Goal: Task Accomplishment & Management: Complete application form

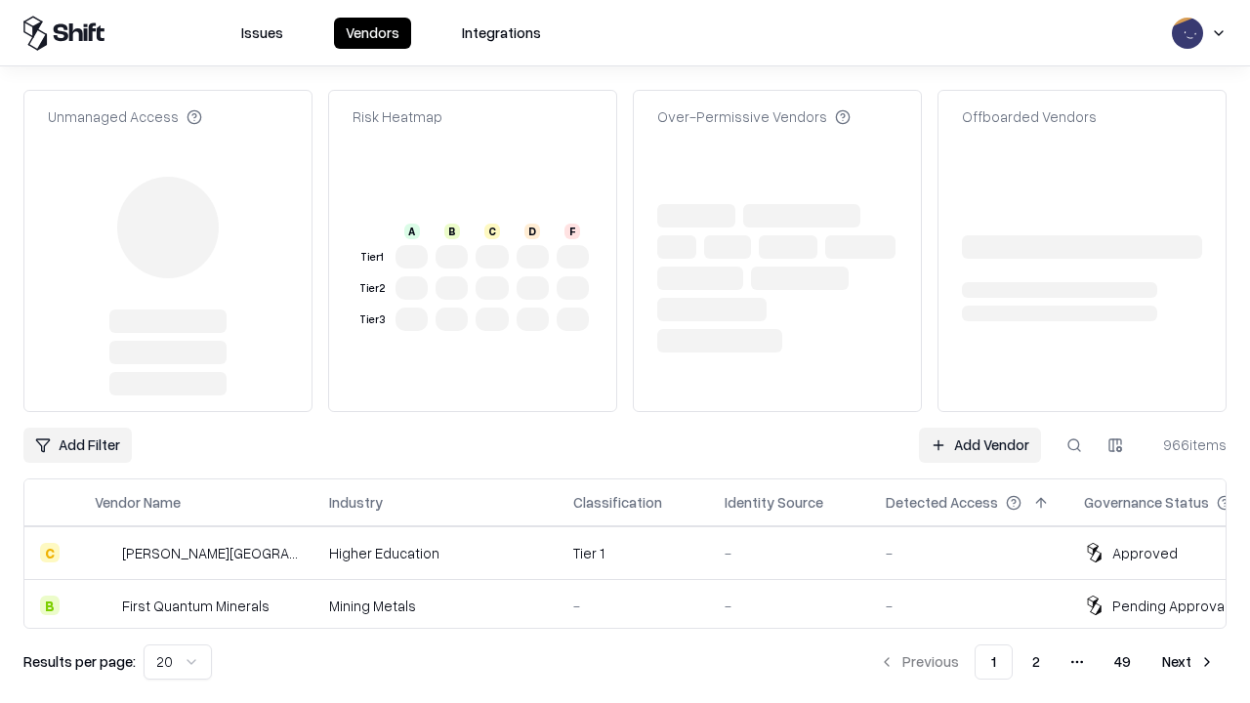
click at [980, 428] on link "Add Vendor" at bounding box center [980, 445] width 122 height 35
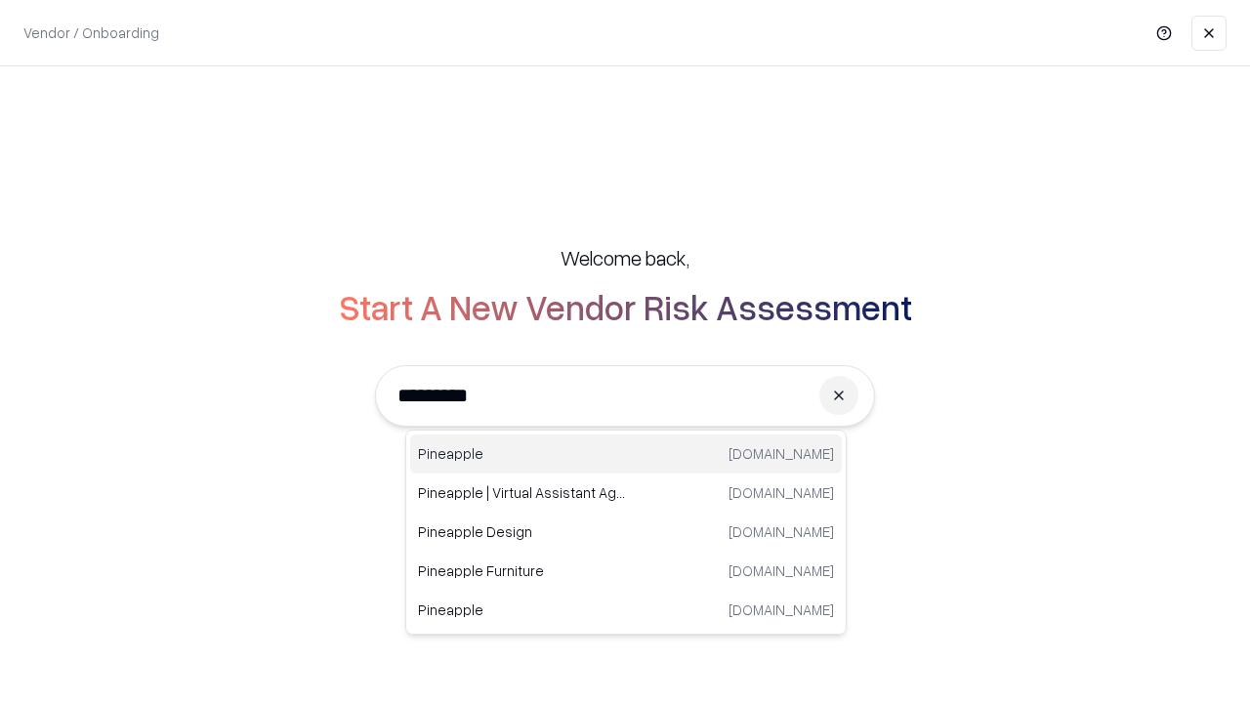
click at [626, 454] on div "Pineapple [DOMAIN_NAME]" at bounding box center [626, 454] width 432 height 39
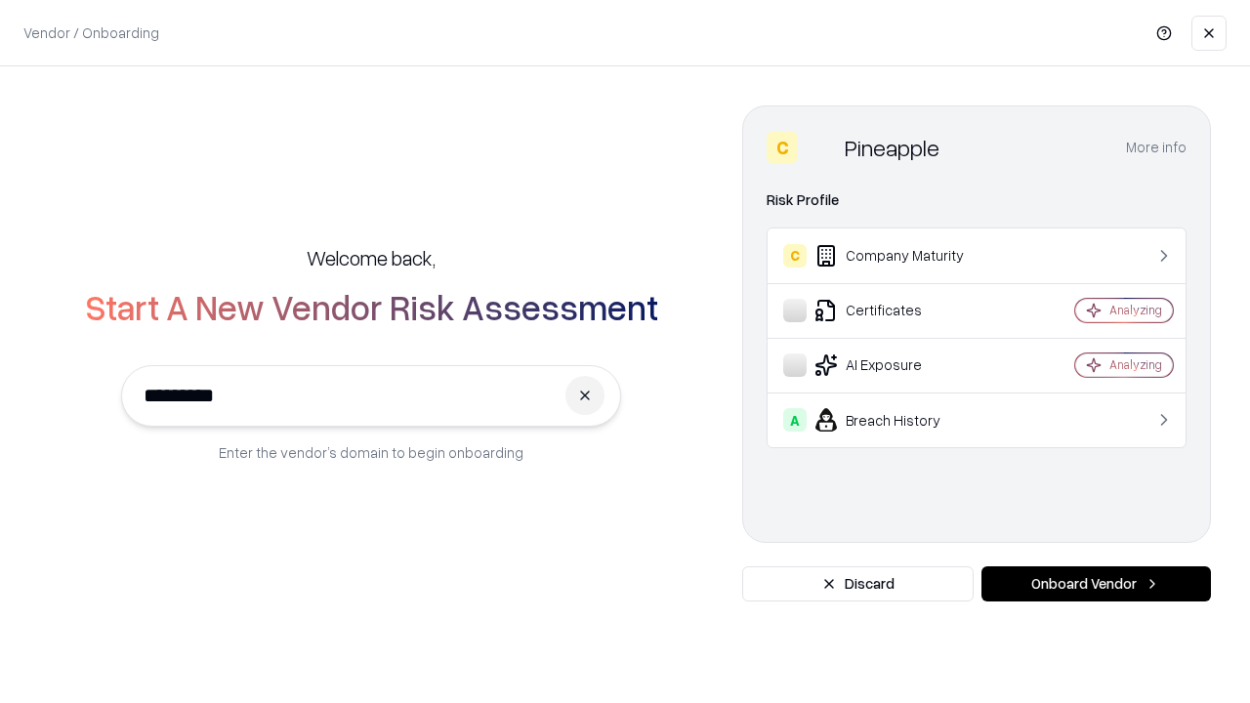
type input "*********"
click at [1096, 584] on button "Onboard Vendor" at bounding box center [1097, 583] width 230 height 35
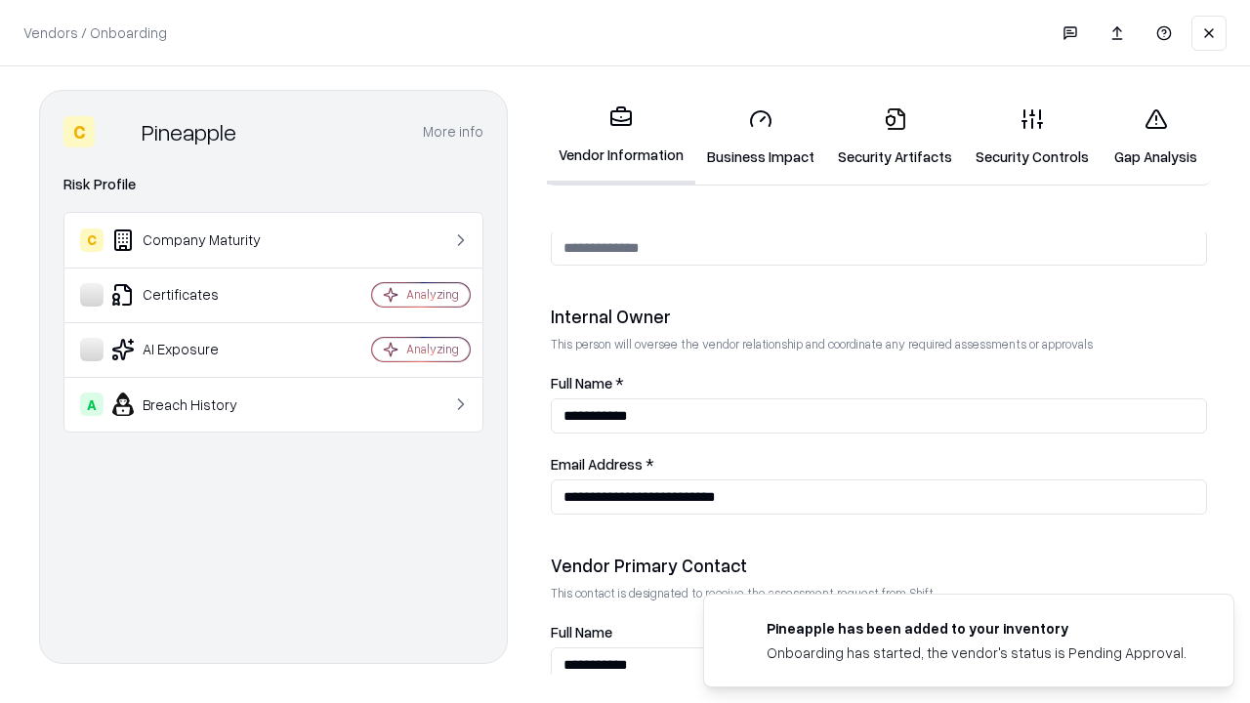
scroll to position [1012, 0]
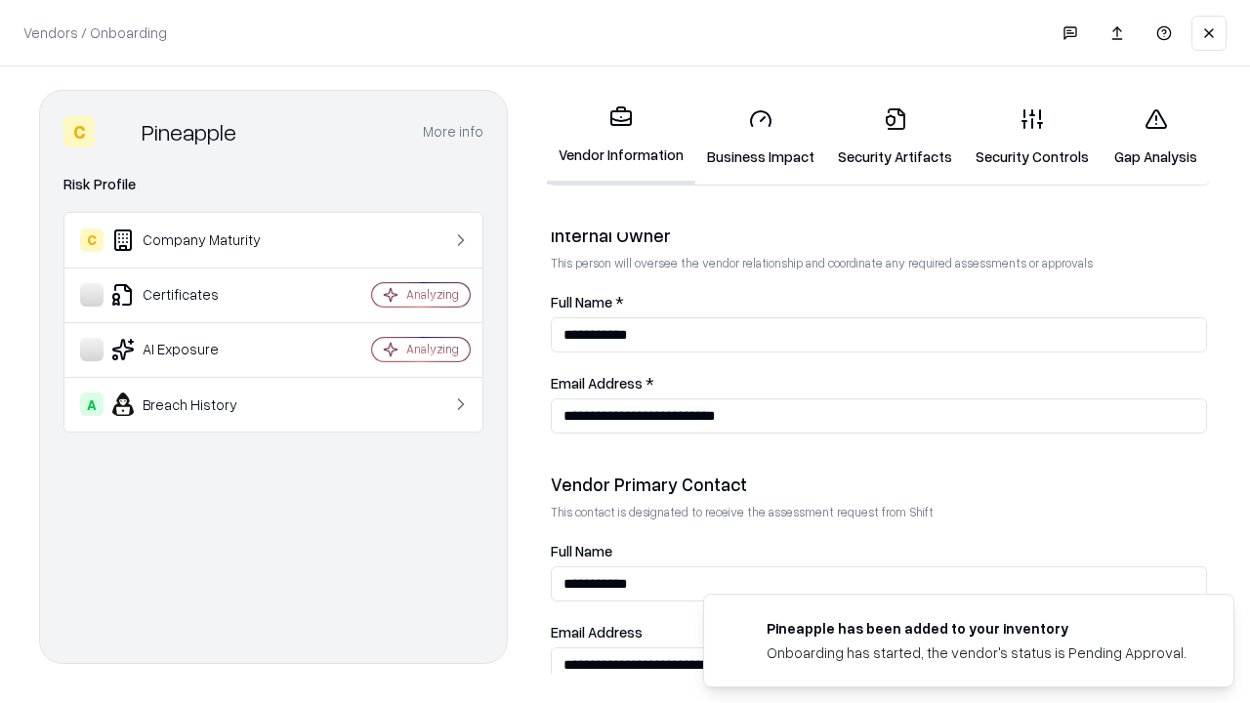
click at [761, 137] on link "Business Impact" at bounding box center [760, 137] width 131 height 91
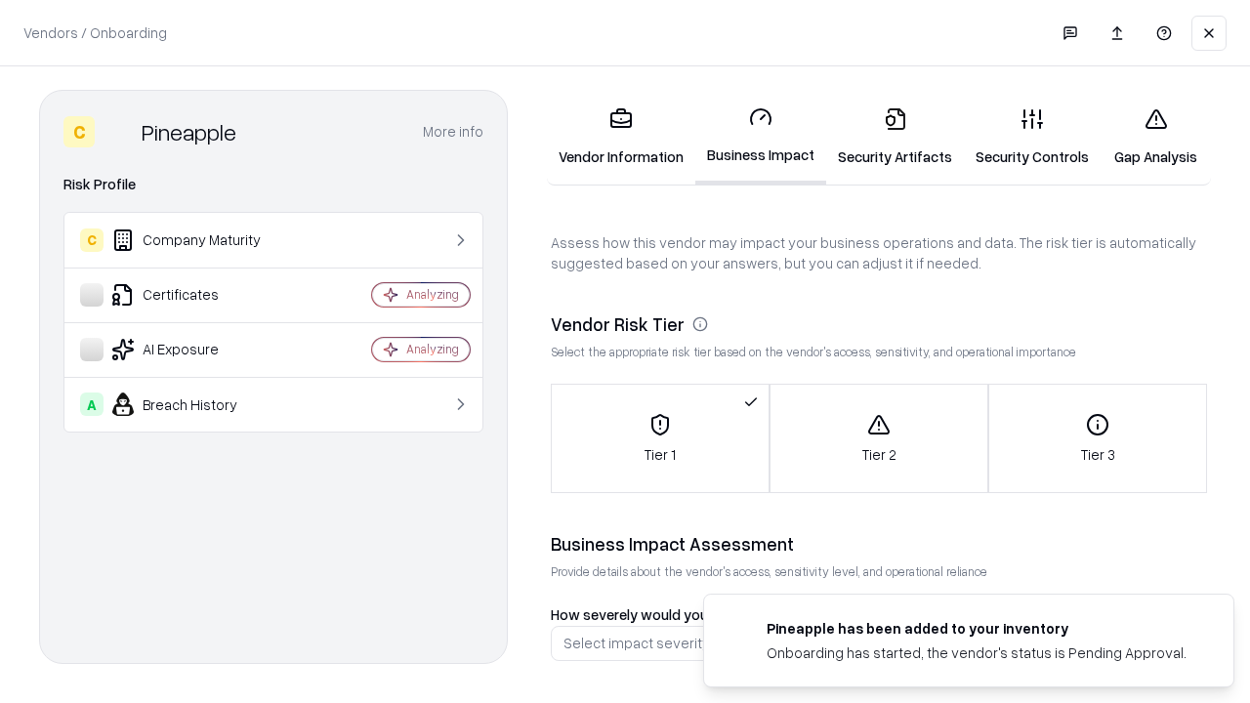
click at [1155, 137] on link "Gap Analysis" at bounding box center [1156, 137] width 110 height 91
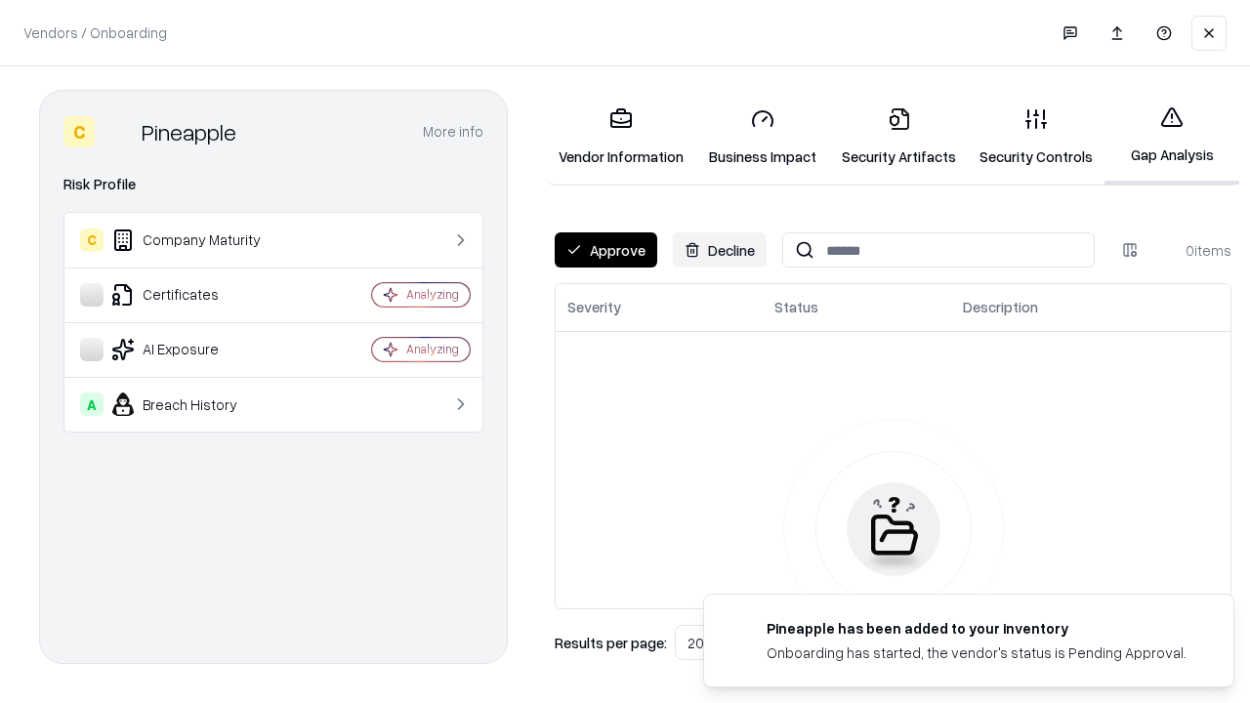
click at [606, 250] on button "Approve" at bounding box center [606, 249] width 103 height 35
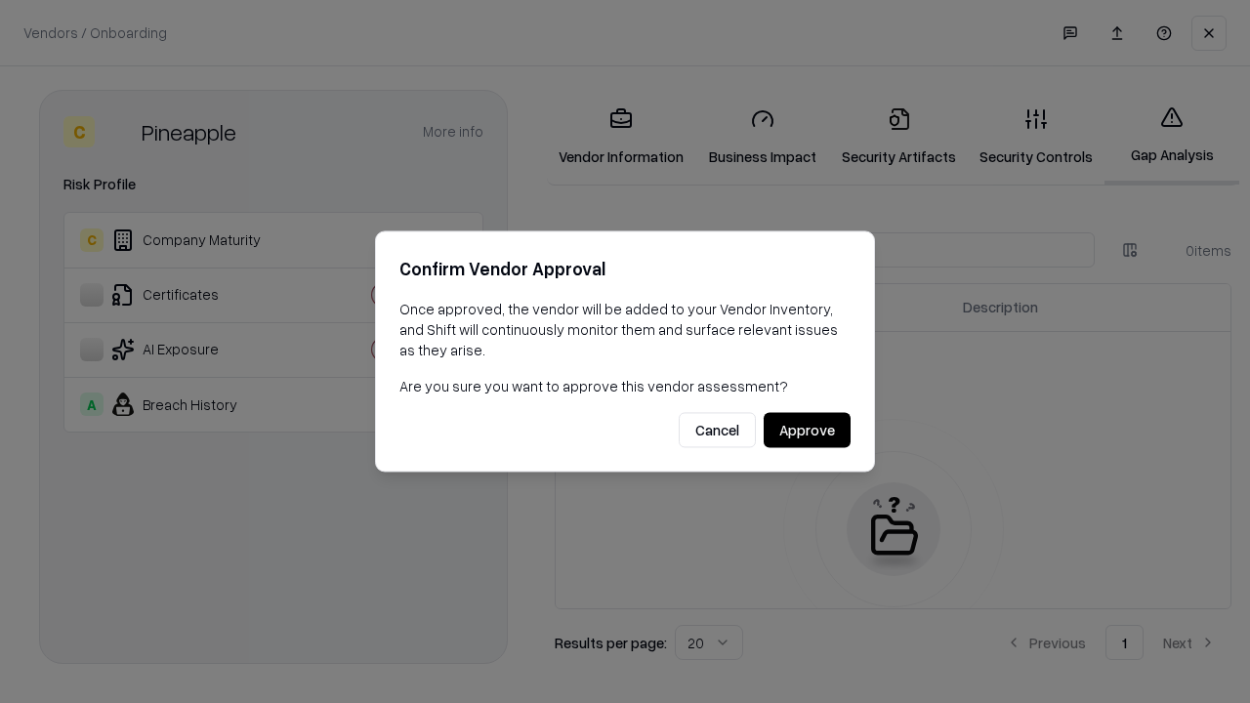
click at [807, 430] on button "Approve" at bounding box center [807, 430] width 87 height 35
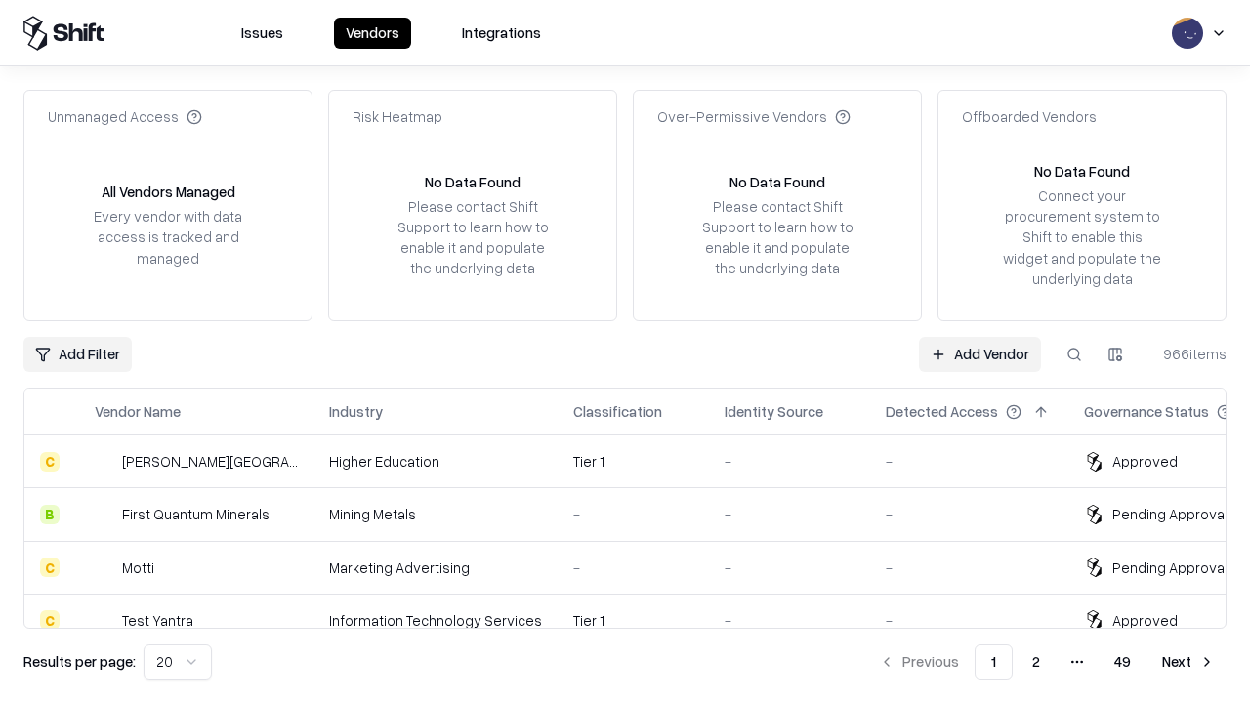
type input "*********"
click at [980, 354] on link "Add Vendor" at bounding box center [980, 354] width 122 height 35
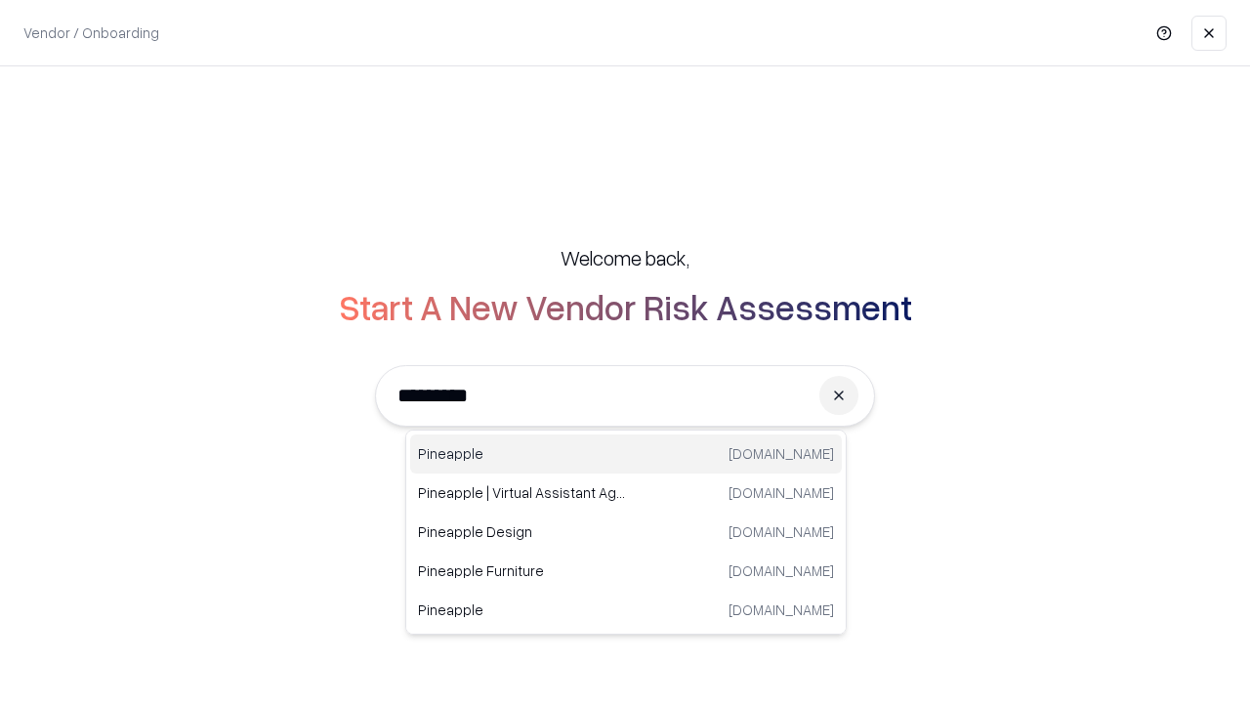
click at [626, 454] on div "Pineapple [DOMAIN_NAME]" at bounding box center [626, 454] width 432 height 39
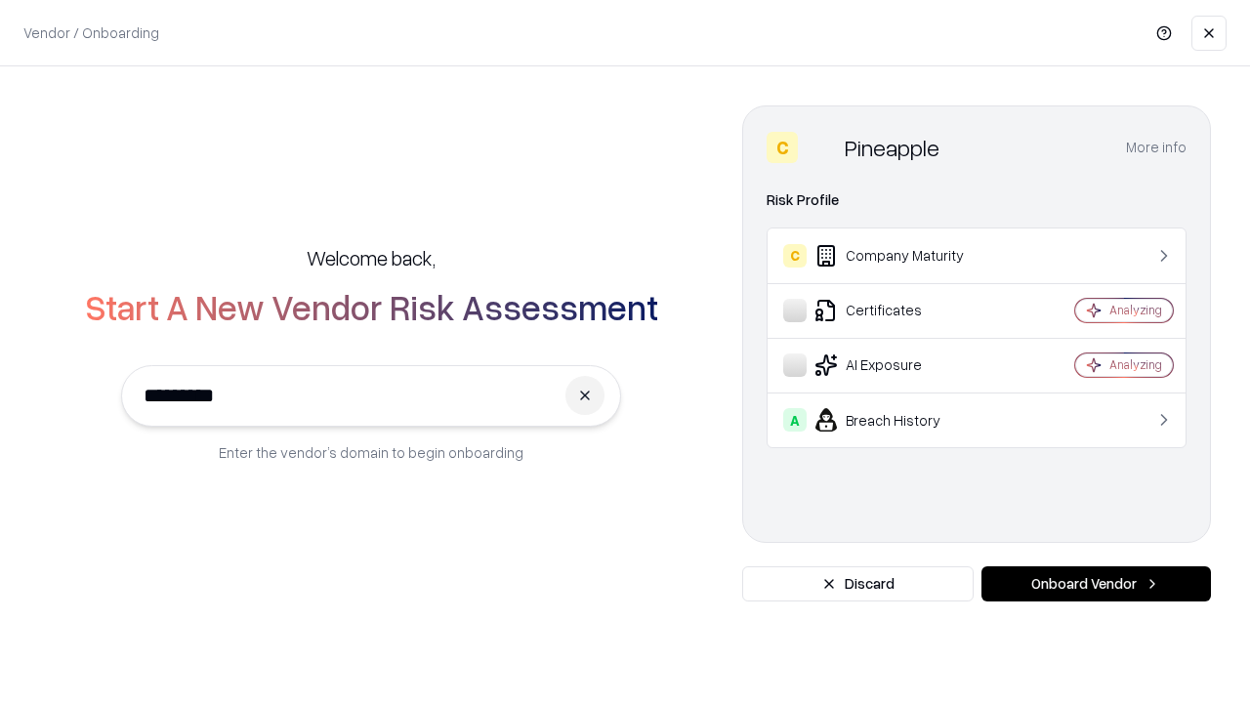
type input "*********"
click at [1096, 584] on button "Onboard Vendor" at bounding box center [1097, 583] width 230 height 35
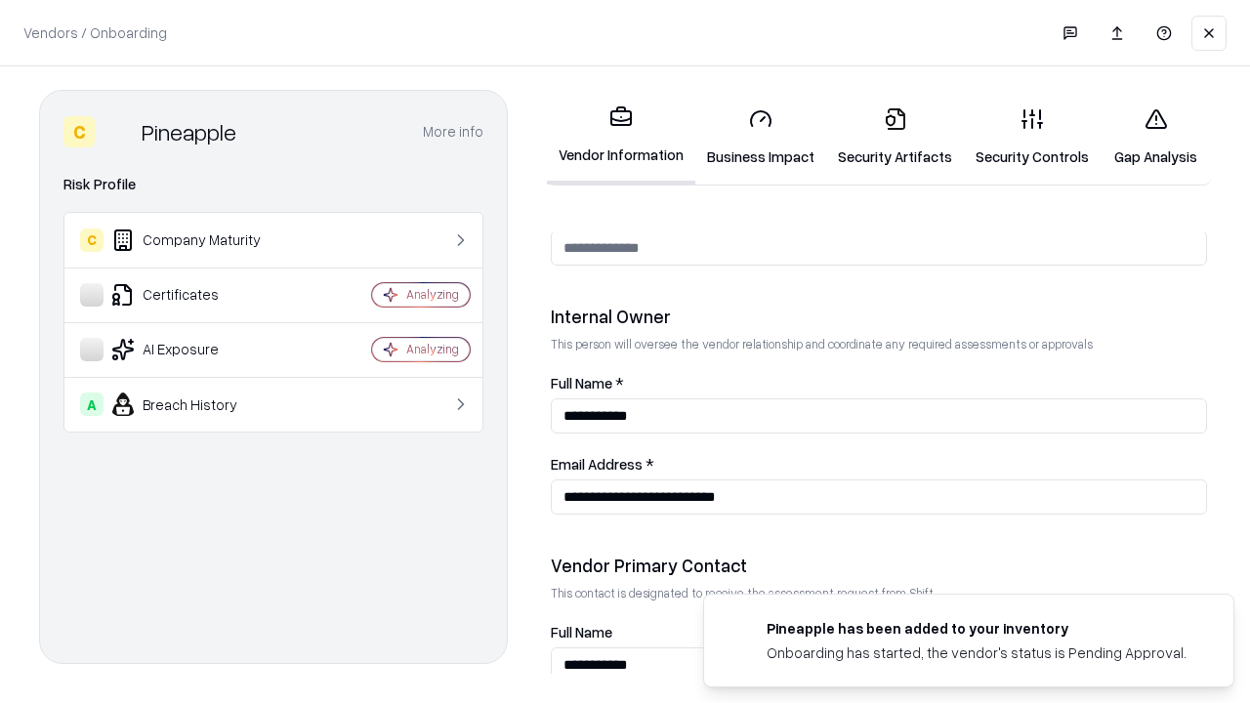
scroll to position [1012, 0]
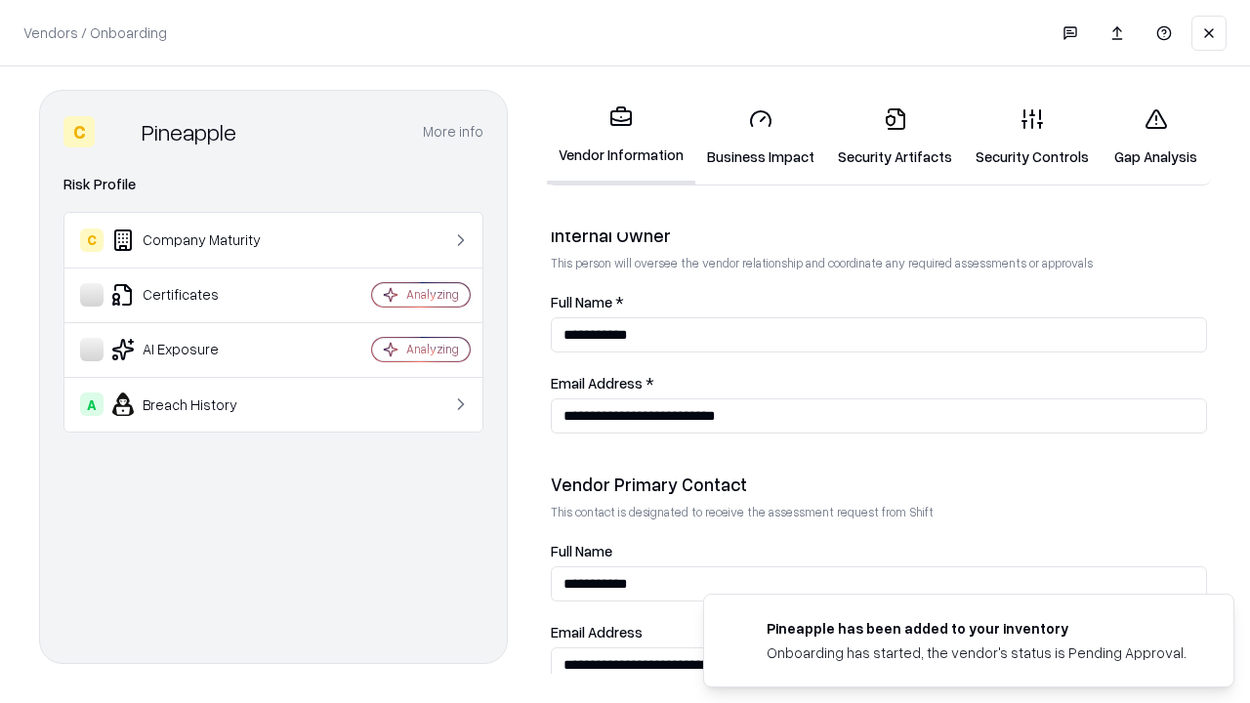
click at [1155, 137] on link "Gap Analysis" at bounding box center [1156, 137] width 110 height 91
